Goal: Task Accomplishment & Management: Use online tool/utility

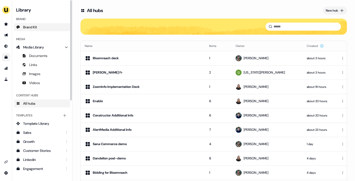
click at [32, 26] on span "Brand Kit" at bounding box center [30, 27] width 14 height 5
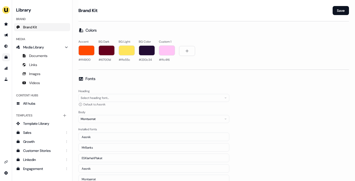
click at [216, 99] on div "Select heading font..." at bounding box center [153, 98] width 151 height 8
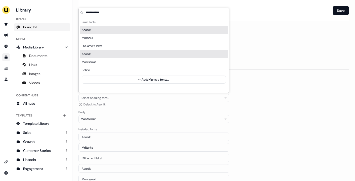
click at [217, 99] on div "Select heading font..." at bounding box center [153, 98] width 151 height 8
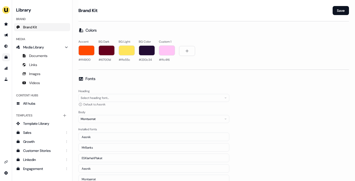
click at [274, 121] on div "Heading Select heading font... Default to: Aeonik Body Montserrat Installed fon…" at bounding box center [213, 141] width 271 height 106
click at [6, 10] on img "side nav menu" at bounding box center [6, 10] width 8 height 8
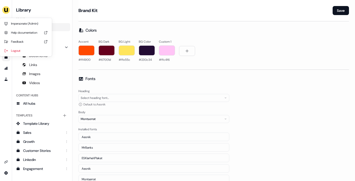
click at [114, 22] on div "**********" at bounding box center [177, 90] width 355 height 181
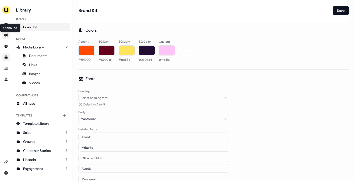
click at [6, 34] on icon "Go to outbound experience" at bounding box center [6, 35] width 4 height 4
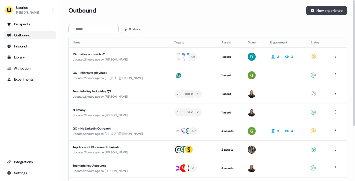
click at [330, 10] on button "New experience" at bounding box center [326, 10] width 41 height 9
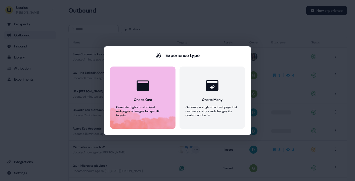
click at [157, 100] on button "One to One Generate highly customised webpages or images for specific targets." at bounding box center [142, 98] width 65 height 62
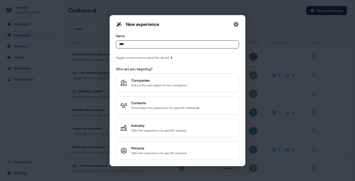
type input "****"
click at [169, 57] on div "Toggle custom source panel (for demo)" at bounding box center [142, 57] width 53 height 5
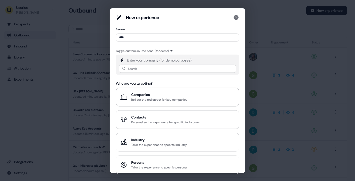
click at [157, 94] on div "Companies" at bounding box center [159, 94] width 56 height 5
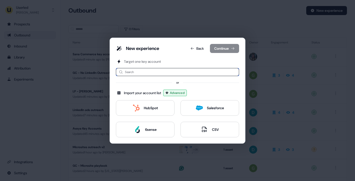
click at [151, 71] on input at bounding box center [177, 72] width 123 height 8
type input "*****"
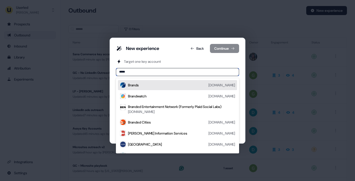
click at [143, 93] on div "Brandwatch [DOMAIN_NAME]" at bounding box center [181, 96] width 107 height 6
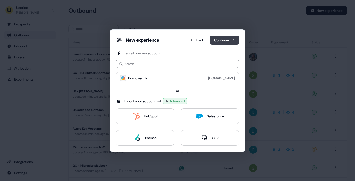
click at [228, 39] on button "Continue" at bounding box center [224, 40] width 29 height 9
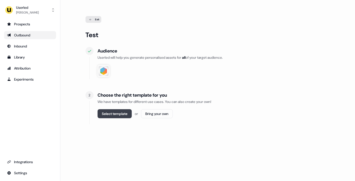
click at [124, 114] on button "Select template" at bounding box center [115, 113] width 34 height 9
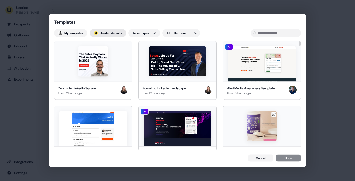
click at [116, 33] on button "; Userled defaults" at bounding box center [108, 33] width 37 height 8
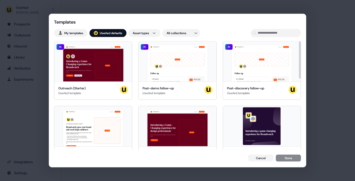
click at [312, 27] on div "Templates My templates ; Userled defaults Asset types All collections Hey Brand…" at bounding box center [177, 90] width 355 height 181
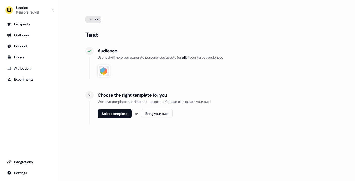
click at [106, 72] on img at bounding box center [104, 71] width 10 height 10
click at [93, 24] on div "Exit Test Audience Userled will help you generate personalised assets for all o…" at bounding box center [207, 89] width 244 height 146
click at [93, 18] on icon at bounding box center [90, 19] width 6 height 3
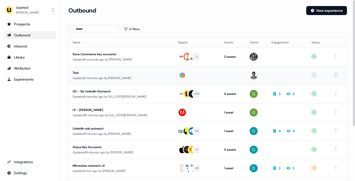
click at [335, 74] on html "For the best experience switch devices to a bigger screen. Go to [DOMAIN_NAME] …" at bounding box center [177, 90] width 355 height 181
click at [333, 82] on div "Delete" at bounding box center [335, 84] width 30 height 8
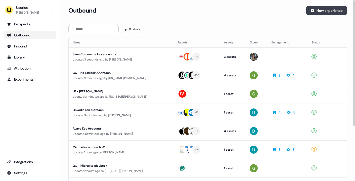
click at [320, 10] on button "New experience" at bounding box center [326, 10] width 41 height 9
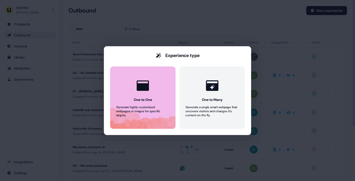
click at [153, 91] on button "One to One Generate highly customised webpages or images for specific targets." at bounding box center [142, 98] width 65 height 62
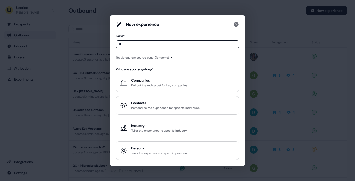
type input "*"
type input "********"
click at [149, 82] on div "Companies" at bounding box center [159, 80] width 56 height 5
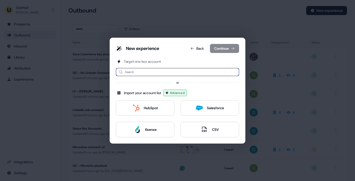
click at [151, 72] on input at bounding box center [177, 72] width 123 height 8
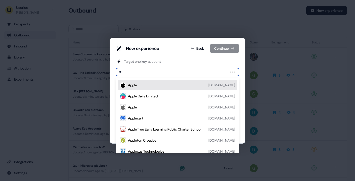
type input "*"
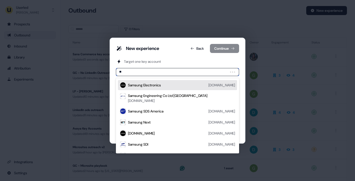
type input "*"
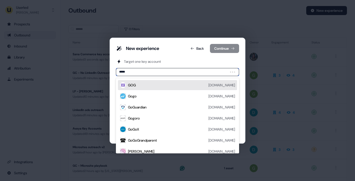
type input "******"
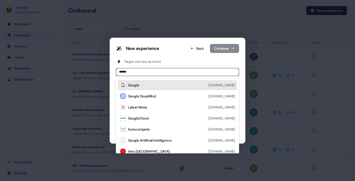
click at [147, 87] on div "Google [DOMAIN_NAME]" at bounding box center [181, 85] width 107 height 6
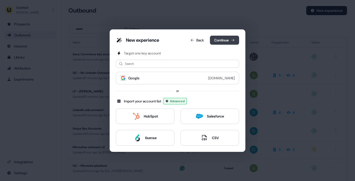
click at [227, 37] on button "Continue" at bounding box center [224, 40] width 29 height 9
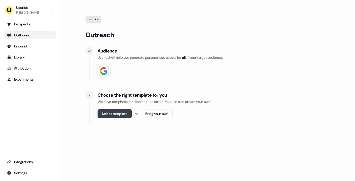
click at [122, 116] on button "Select template" at bounding box center [115, 113] width 34 height 9
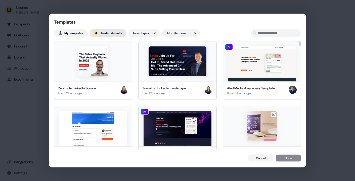
click at [118, 31] on button "; Userled defaults" at bounding box center [108, 33] width 37 height 8
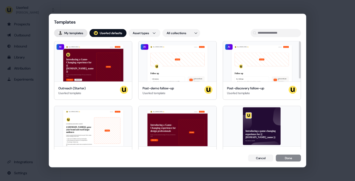
click at [71, 33] on button "My templates" at bounding box center [70, 33] width 33 height 8
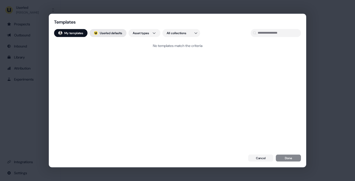
click at [107, 33] on button "; Userled defaults" at bounding box center [108, 33] width 37 height 8
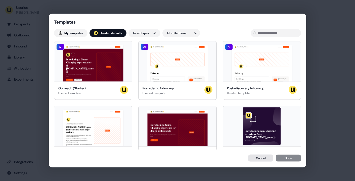
click at [260, 157] on button "Cancel" at bounding box center [260, 158] width 25 height 7
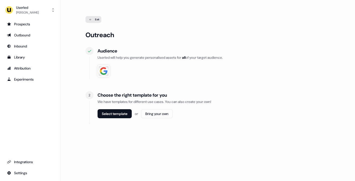
click at [92, 53] on icon at bounding box center [89, 51] width 6 height 4
click at [104, 71] on img at bounding box center [104, 71] width 10 height 10
click at [105, 70] on img at bounding box center [104, 71] width 10 height 10
click at [106, 78] on div "Audience Userled will help you generate personalised assets for all of your tar…" at bounding box center [214, 63] width 232 height 32
click at [104, 72] on img at bounding box center [104, 71] width 10 height 10
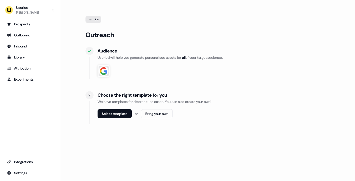
click at [96, 21] on div "Exit" at bounding box center [93, 19] width 16 height 7
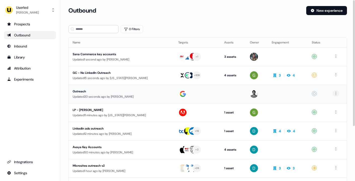
click at [335, 93] on html "For the best experience switch devices to a bigger screen. Go to [DOMAIN_NAME] …" at bounding box center [177, 90] width 355 height 181
click at [332, 102] on div "Delete" at bounding box center [335, 103] width 30 height 8
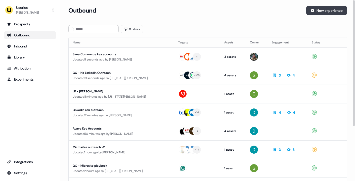
click at [321, 9] on button "New experience" at bounding box center [326, 10] width 41 height 9
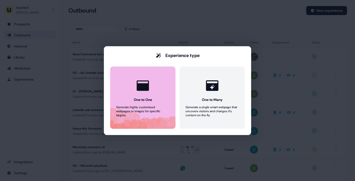
click at [153, 96] on button "One to One Generate highly customised webpages or images for specific targets." at bounding box center [142, 98] width 65 height 62
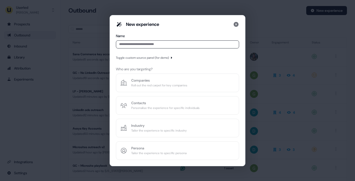
click at [152, 43] on input at bounding box center [177, 44] width 123 height 8
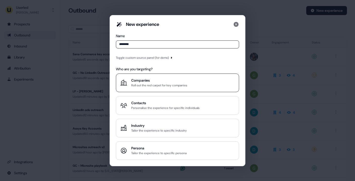
type input "********"
click at [149, 85] on div "Roll out the red carpet for key companies" at bounding box center [159, 85] width 56 height 5
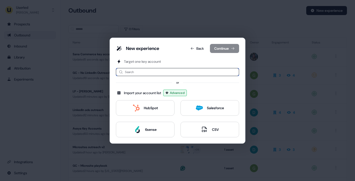
click at [156, 71] on input at bounding box center [177, 72] width 123 height 8
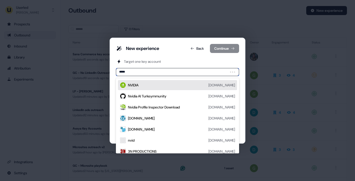
type input "******"
click at [150, 84] on div "NVIDIA [DOMAIN_NAME]" at bounding box center [181, 85] width 107 height 6
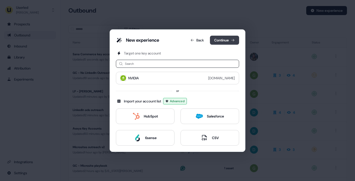
click at [225, 40] on button "Continue" at bounding box center [224, 40] width 29 height 9
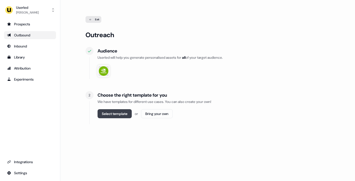
click at [117, 117] on button "Select template" at bounding box center [115, 113] width 34 height 9
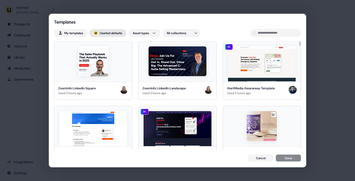
click at [110, 31] on button "; Userled defaults" at bounding box center [108, 33] width 37 height 8
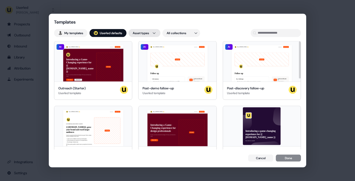
click at [152, 33] on div "Templates My templates ; Userled defaults Asset types All collections Hey {{ [D…" at bounding box center [177, 90] width 355 height 181
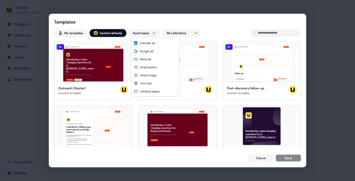
click at [84, 32] on div "Templates My templates ; Userled defaults Asset types All collections Hey {{ [D…" at bounding box center [177, 90] width 355 height 181
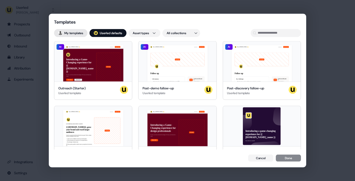
click at [80, 32] on button "My templates" at bounding box center [70, 33] width 33 height 8
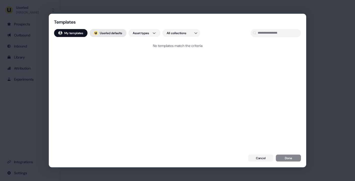
click at [109, 30] on button "; Userled defaults" at bounding box center [108, 33] width 37 height 8
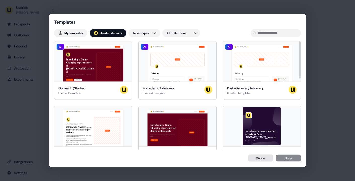
click at [261, 155] on button "Cancel" at bounding box center [260, 158] width 25 height 7
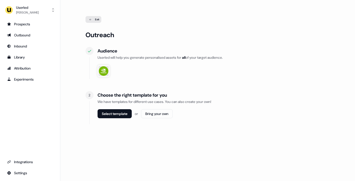
click at [101, 73] on img at bounding box center [104, 71] width 10 height 10
click at [127, 115] on button "Select template" at bounding box center [115, 113] width 34 height 9
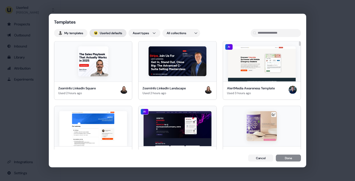
click at [113, 34] on button "; Userled defaults" at bounding box center [108, 33] width 37 height 8
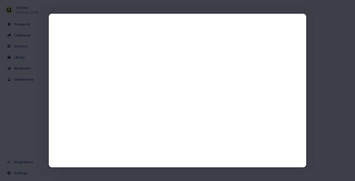
click at [329, 50] on div at bounding box center [177, 90] width 355 height 181
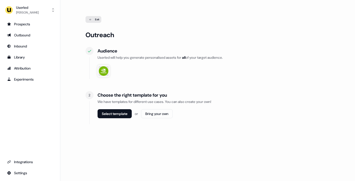
click at [93, 18] on div "Exit" at bounding box center [93, 19] width 16 height 7
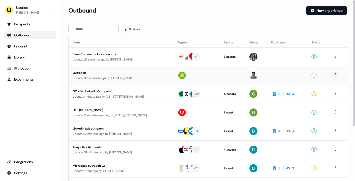
click at [336, 75] on html "For the best experience switch devices to a bigger screen. Go to [DOMAIN_NAME] …" at bounding box center [177, 90] width 355 height 181
click at [329, 84] on span "Delete" at bounding box center [326, 84] width 9 height 4
